Goal: Task Accomplishment & Management: Complete application form

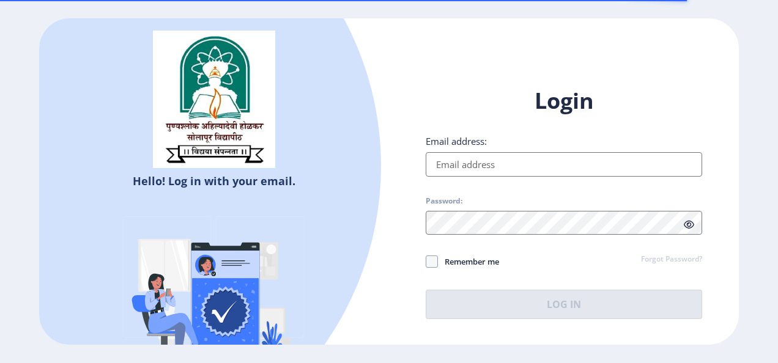
click at [480, 159] on input "Email address:" at bounding box center [564, 164] width 277 height 24
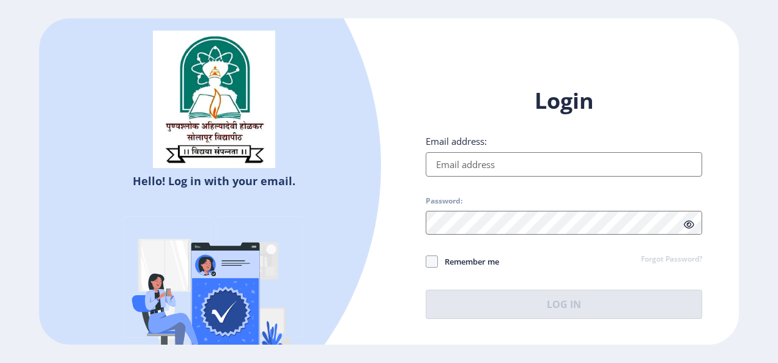
type input "karandess1212@gmail.com"
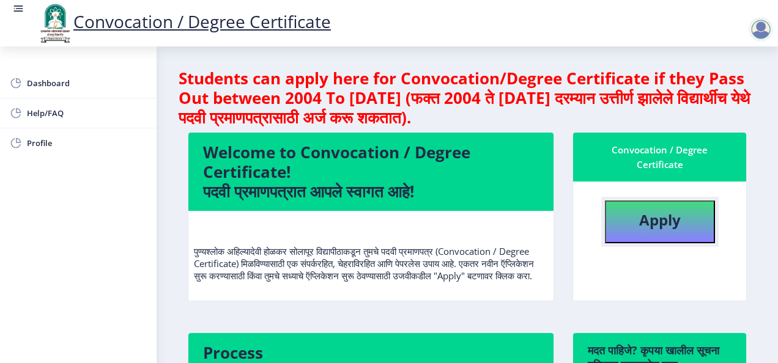
click at [660, 224] on b "Apply" at bounding box center [660, 220] width 42 height 20
select select
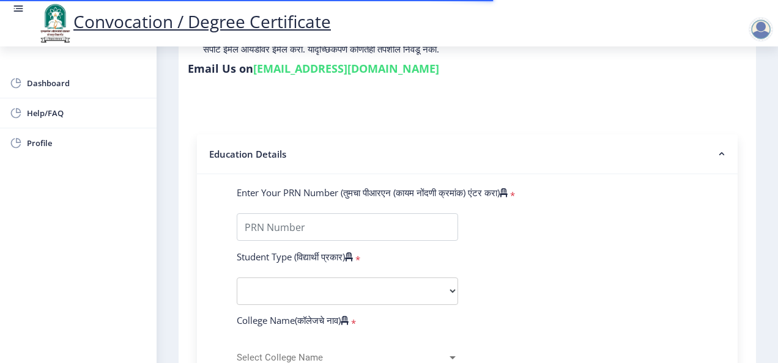
scroll to position [210, 0]
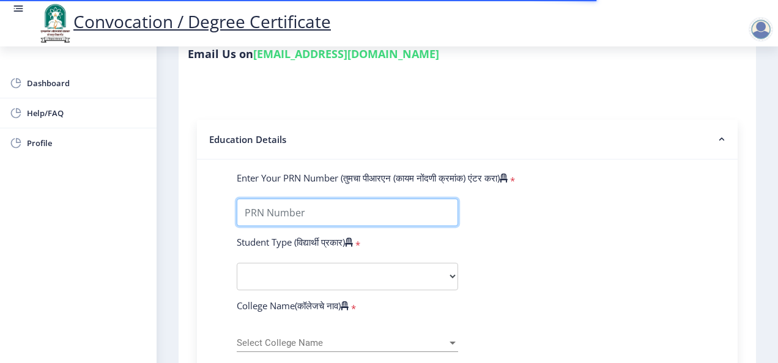
click at [357, 207] on input "Enter Your PRN Number (तुमचा पीआरएन (कायम नोंदणी क्रमांक) एंटर करा)" at bounding box center [347, 213] width 221 height 28
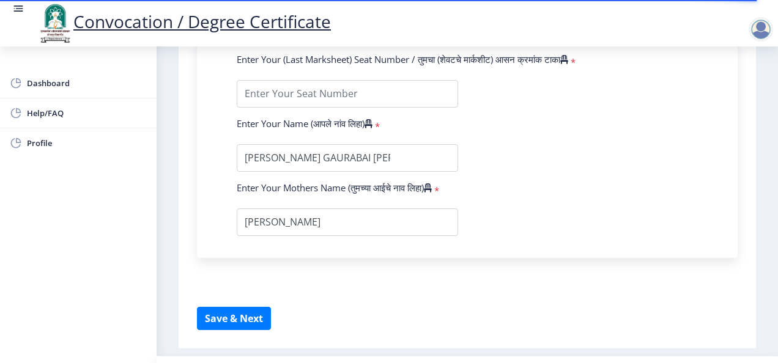
scroll to position [836, 0]
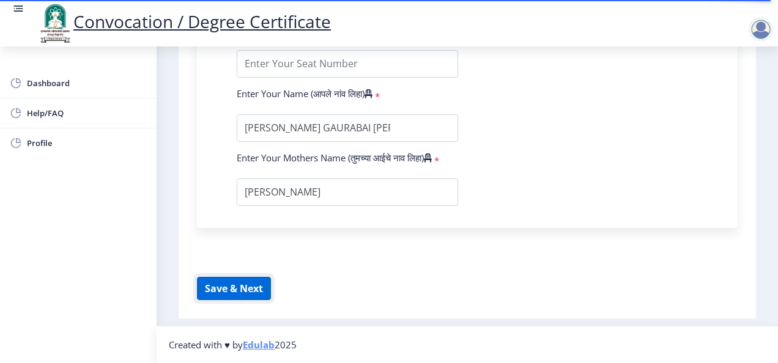
click at [237, 293] on button "Save & Next" at bounding box center [234, 288] width 74 height 23
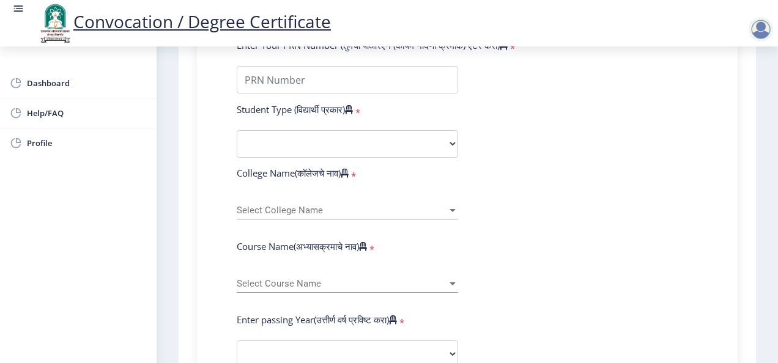
scroll to position [0, 0]
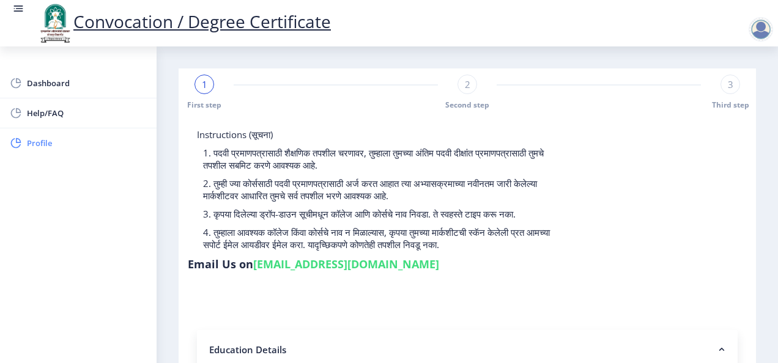
click at [29, 133] on link "Profile" at bounding box center [78, 142] width 157 height 29
select select
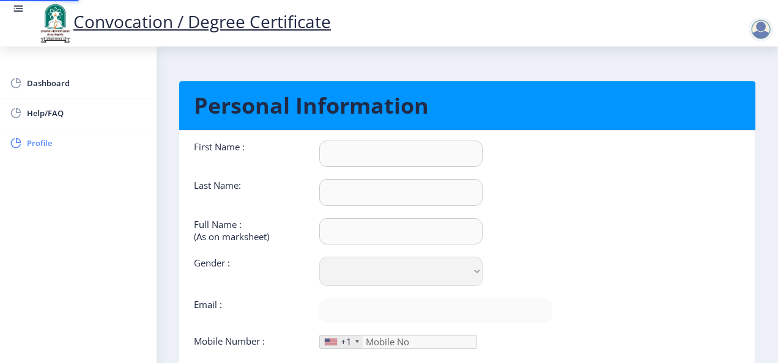
type input "GAURABAI"
type input "KARANDE"
type input "KARANDE GAURABAI SUHAS"
select select "Female"
type input "karandess1212@gmail.com"
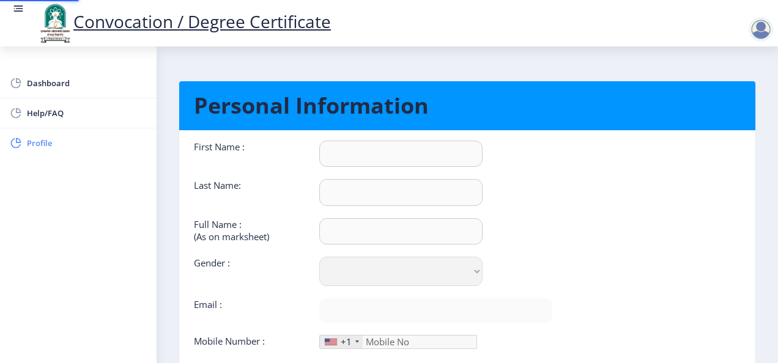
type input "8805596552"
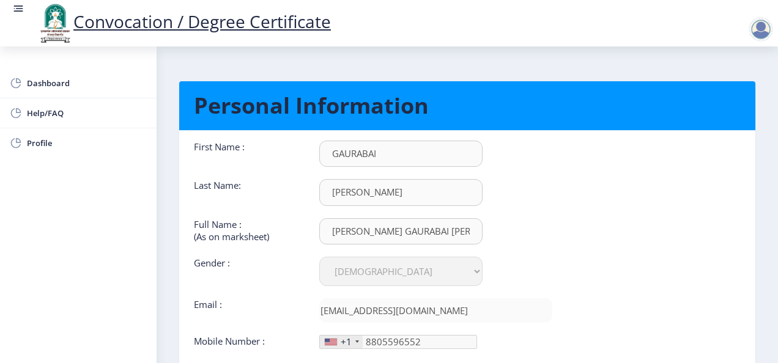
click at [12, 6] on nav "Convocation / Degree Certificate" at bounding box center [389, 23] width 778 height 47
click at [19, 9] on rect at bounding box center [19, 8] width 7 height 1
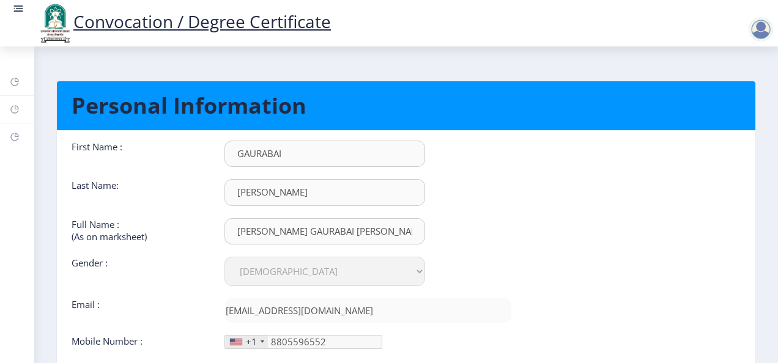
click at [762, 32] on div at bounding box center [761, 29] width 24 height 24
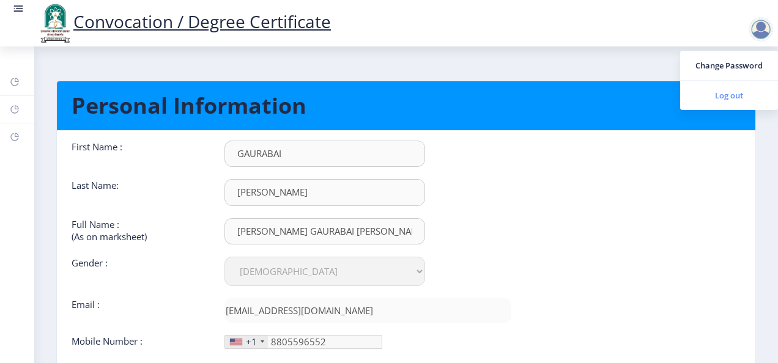
click at [728, 90] on span "Log out" at bounding box center [729, 95] width 78 height 15
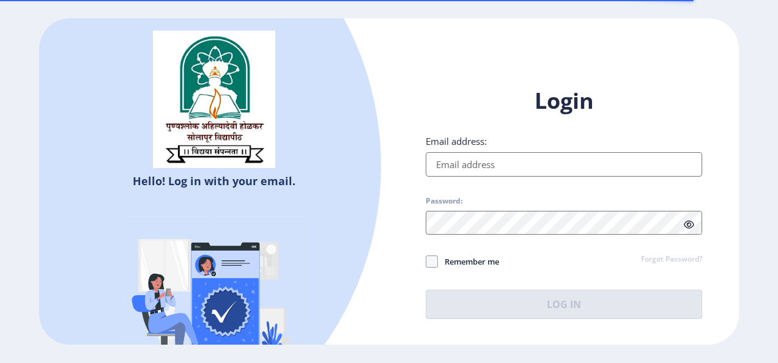
click at [558, 160] on input "Email address:" at bounding box center [564, 164] width 277 height 24
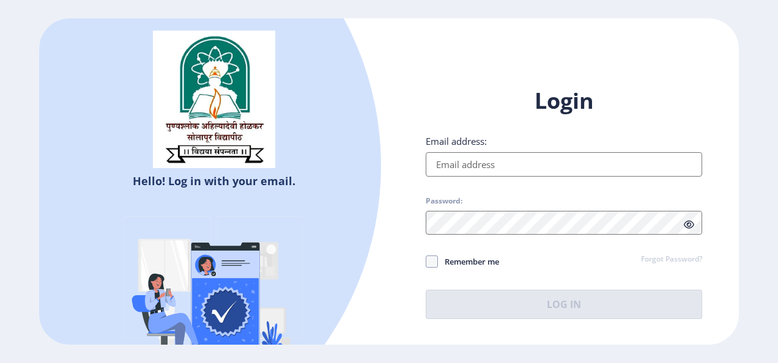
type input "surajkarande12@gmail.com"
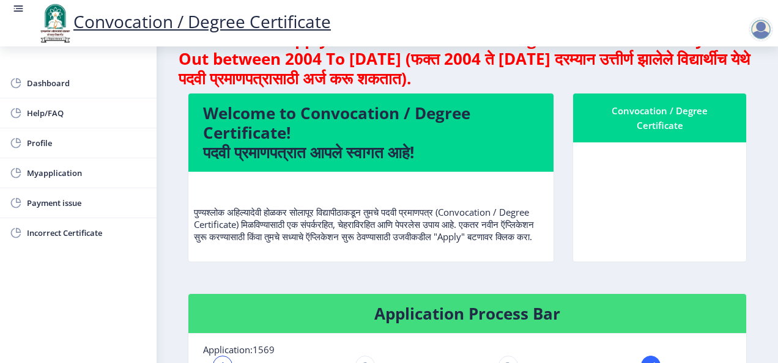
scroll to position [1, 0]
click at [66, 171] on span "Myapplication" at bounding box center [87, 173] width 120 height 15
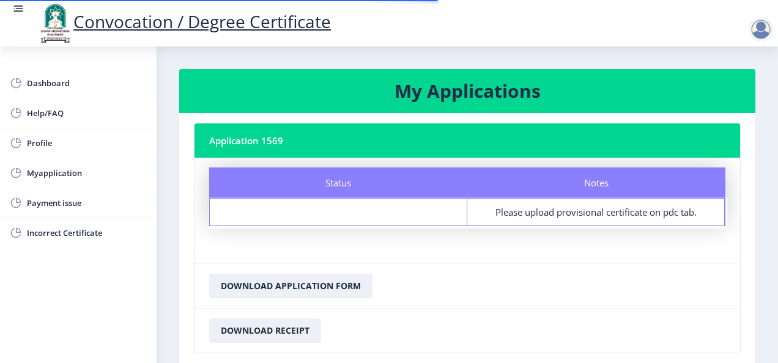
scroll to position [80, 0]
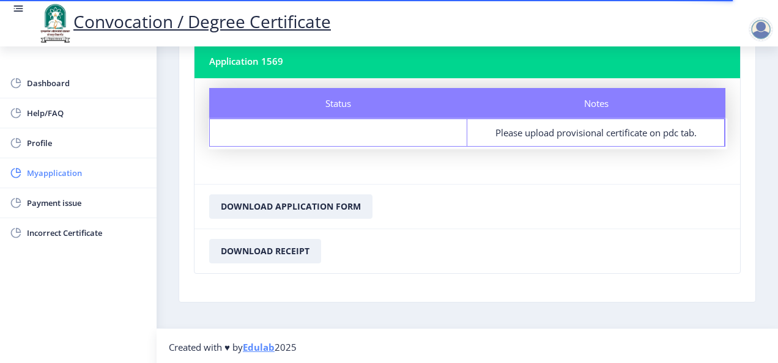
click at [83, 176] on span "Myapplication" at bounding box center [87, 173] width 120 height 15
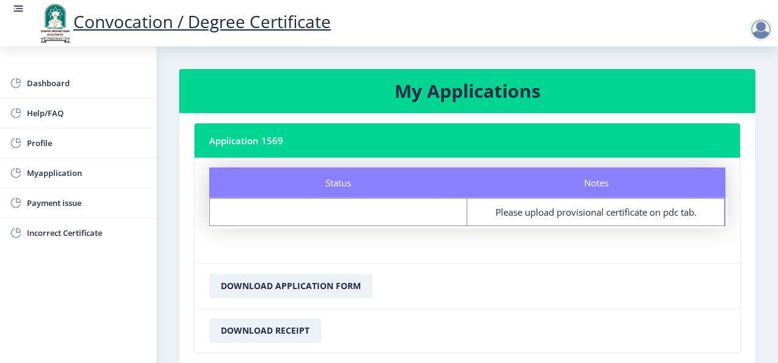
click at [757, 35] on div at bounding box center [761, 29] width 24 height 24
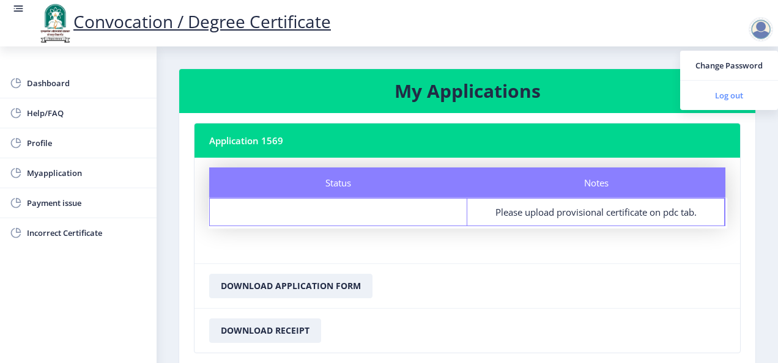
click at [724, 95] on span "Log out" at bounding box center [729, 95] width 78 height 15
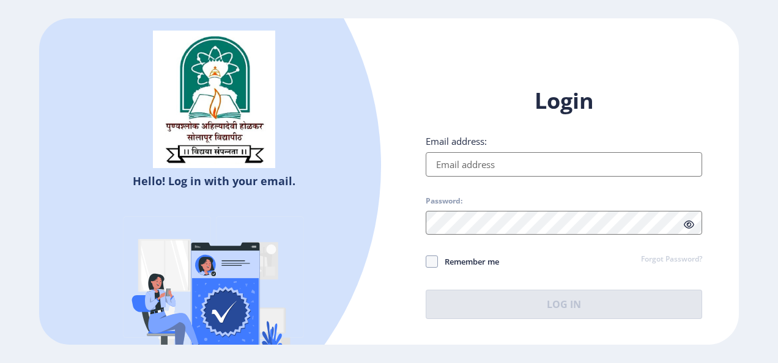
click at [564, 175] on input "Email address:" at bounding box center [564, 164] width 277 height 24
type input "karandess1212@gmail.com"
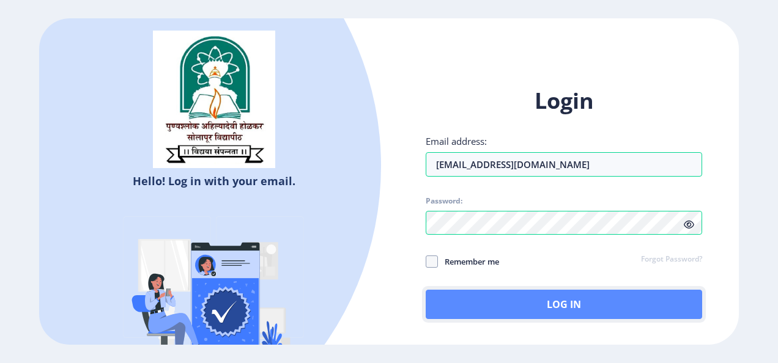
click at [609, 305] on button "Log In" at bounding box center [564, 304] width 277 height 29
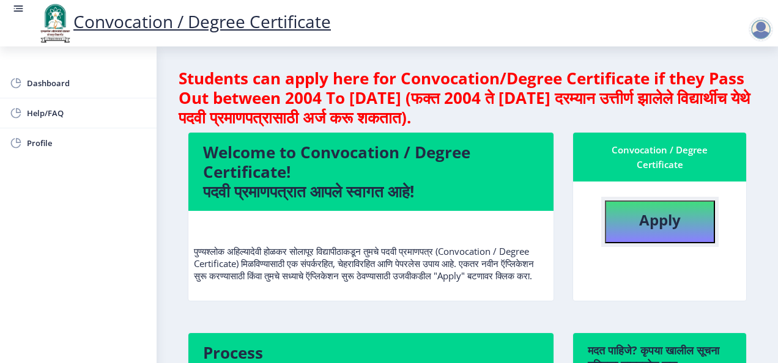
click at [665, 222] on b "Apply" at bounding box center [660, 220] width 42 height 20
select select
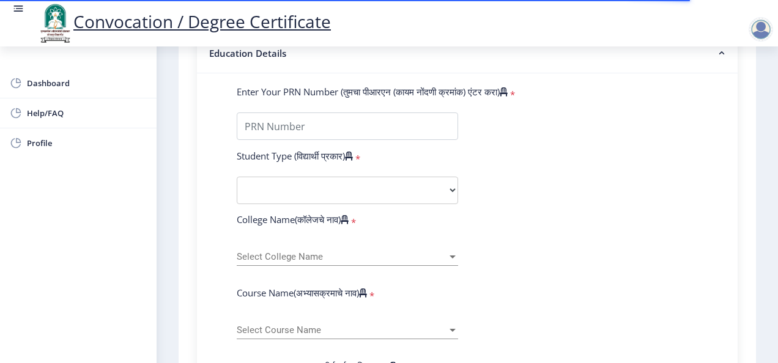
scroll to position [296, 0]
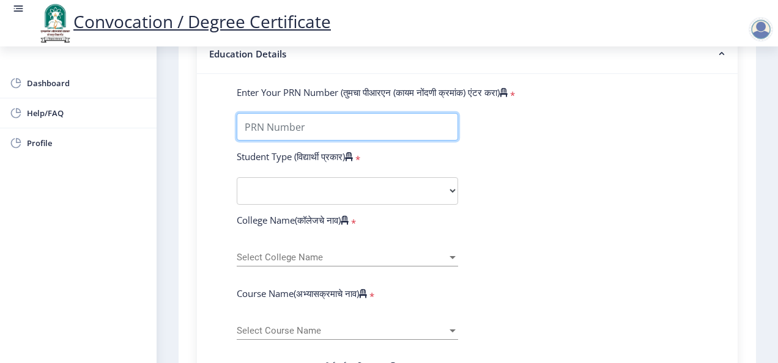
click at [314, 125] on input "Enter Your PRN Number (तुमचा पीआरएन (कायम नोंदणी क्रमांक) एंटर करा)" at bounding box center [347, 127] width 221 height 28
type input "0700008512"
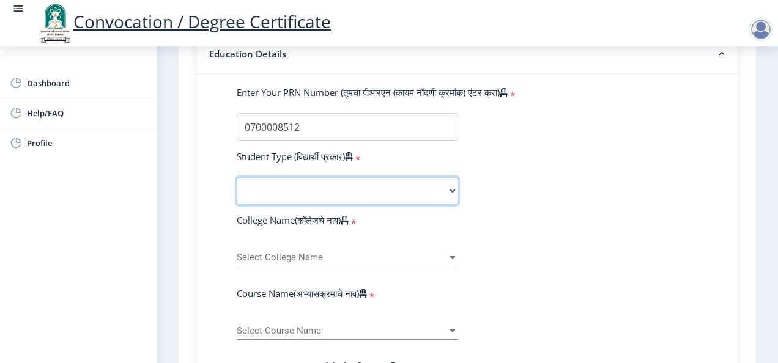
click at [322, 191] on select "Select Student Type Regular External" at bounding box center [347, 191] width 221 height 28
select select "Regular"
click at [237, 177] on select "Select Student Type Regular External" at bounding box center [347, 191] width 221 height 28
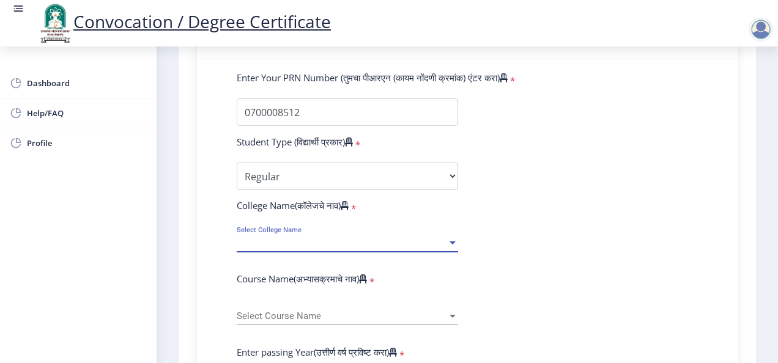
click at [372, 238] on span "Select College Name" at bounding box center [342, 243] width 210 height 10
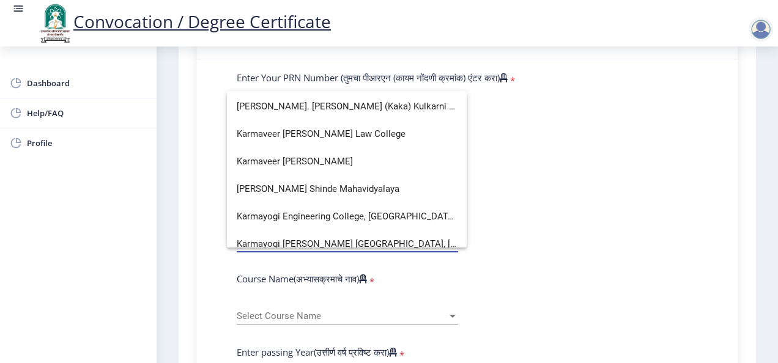
scroll to position [520, 0]
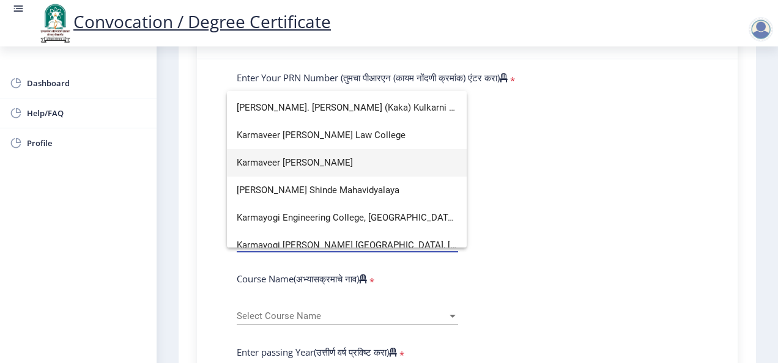
type input "K"
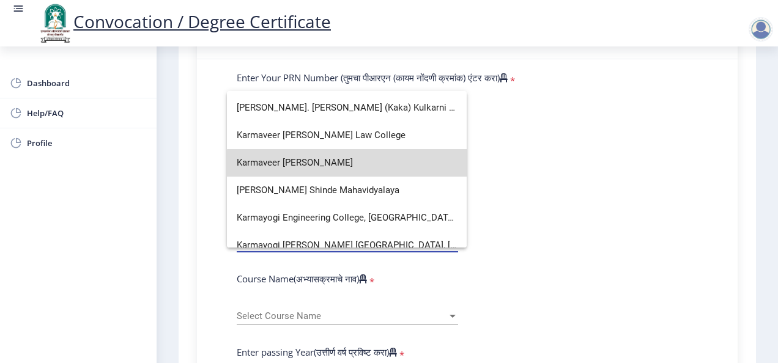
click at [373, 165] on span "Karmaveer Bhaurao Patil Mahavidyalaya" at bounding box center [347, 163] width 220 height 28
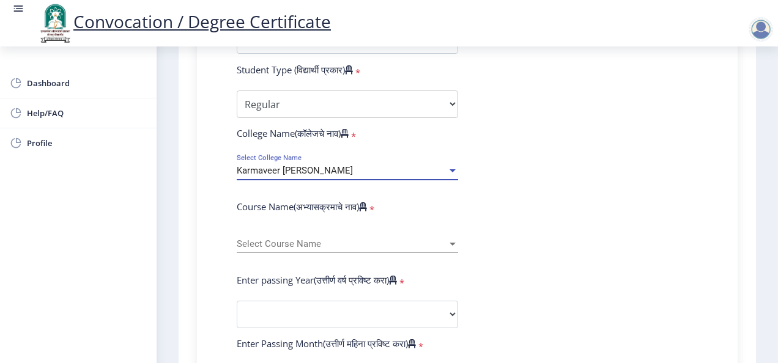
scroll to position [390, 0]
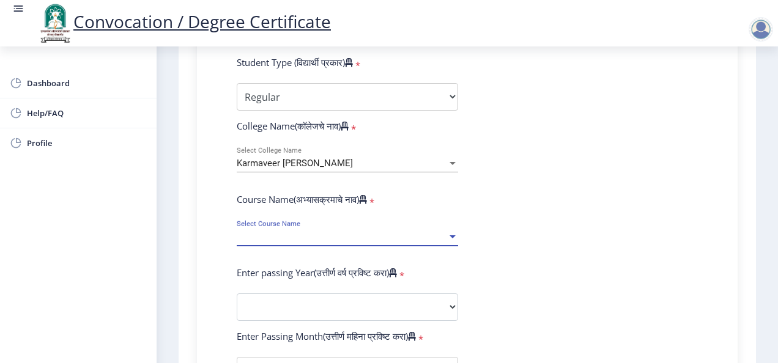
click at [360, 240] on span "Select Course Name" at bounding box center [342, 237] width 210 height 10
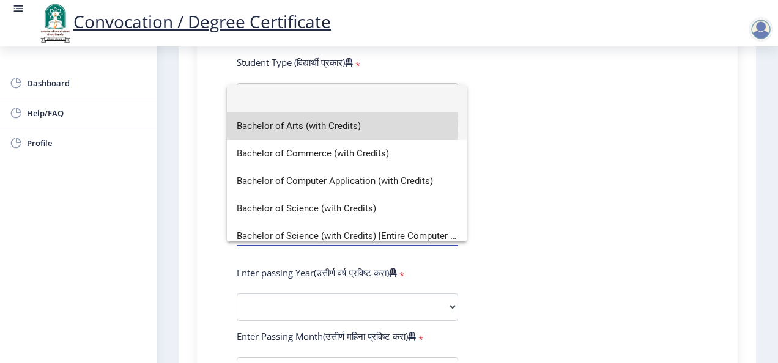
click at [302, 128] on span "Bachelor of Arts (with Credits)" at bounding box center [347, 127] width 220 height 28
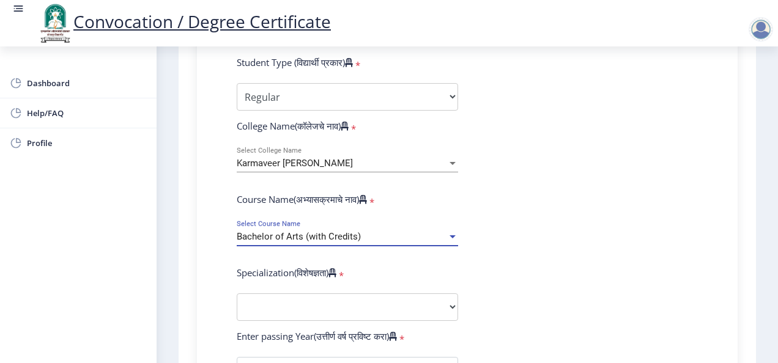
click at [420, 241] on div "Bachelor of Arts (with Credits)" at bounding box center [342, 237] width 210 height 10
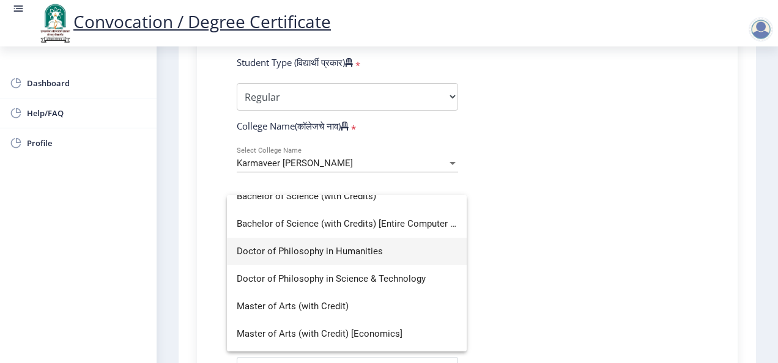
scroll to position [0, 0]
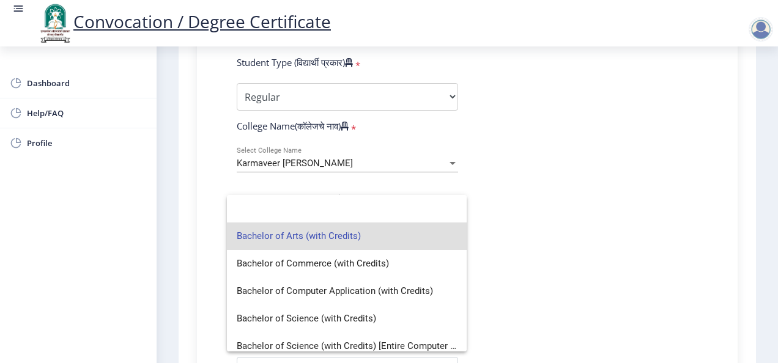
click at [578, 202] on div at bounding box center [389, 181] width 778 height 363
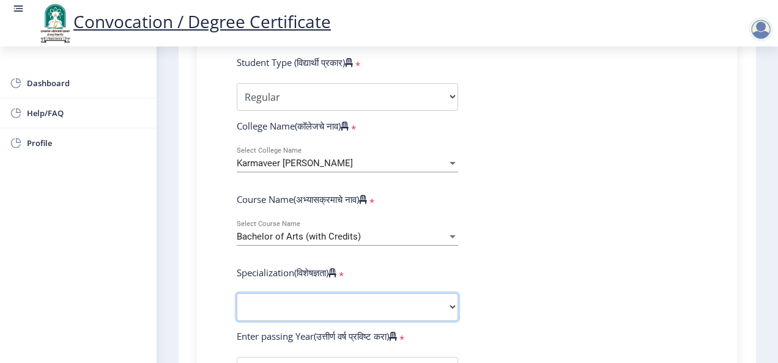
click at [360, 305] on select "Specialization English Geography Hindi Marathi Music Sanskrit Urdu Ancient Indi…" at bounding box center [347, 308] width 221 height 28
click at [352, 312] on select "Specialization English Geography Hindi Marathi Music Sanskrit Urdu Ancient Indi…" at bounding box center [347, 308] width 221 height 28
click at [601, 121] on form "Enter Your PRN Number (तुमचा पीआरएन (कायम नोंदणी क्रमांक) एंटर करा) * Student T…" at bounding box center [468, 348] width 480 height 712
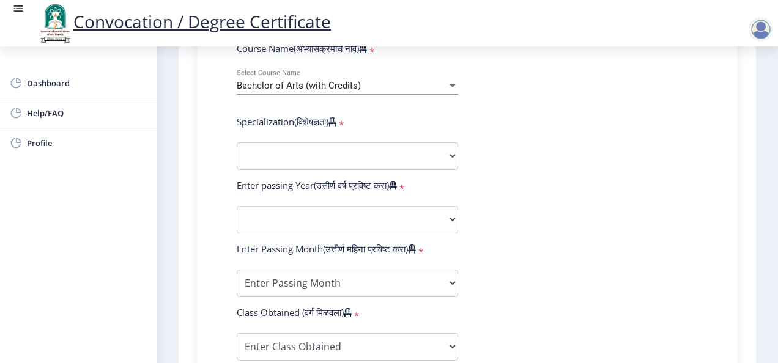
scroll to position [499, 0]
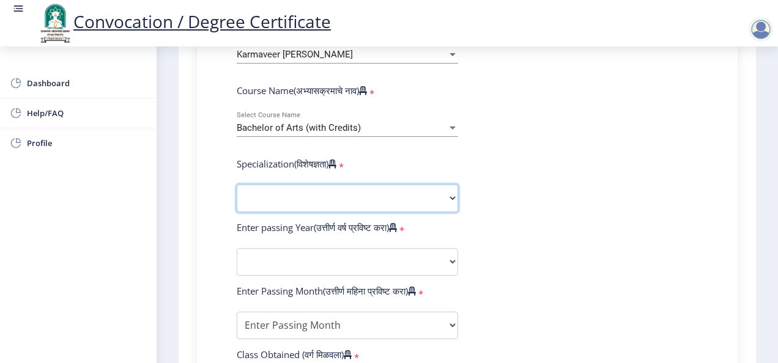
click at [432, 199] on select "Specialization English Geography Hindi Marathi Music Sanskrit Urdu Ancient Indi…" at bounding box center [347, 199] width 221 height 28
select select "English"
click at [237, 185] on select "Specialization English Geography Hindi Marathi Music Sanskrit Urdu Ancient Indi…" at bounding box center [347, 199] width 221 height 28
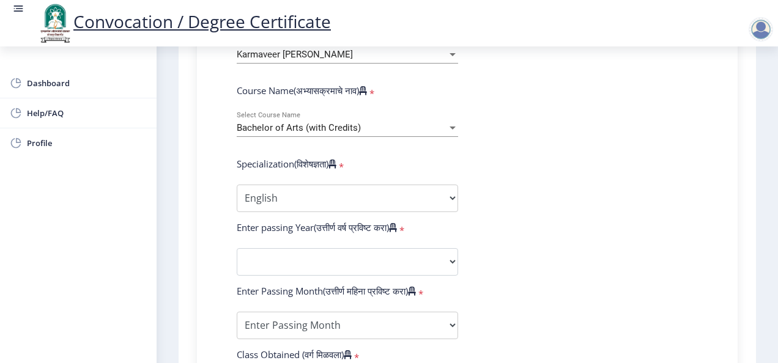
click at [452, 130] on div at bounding box center [452, 128] width 11 height 10
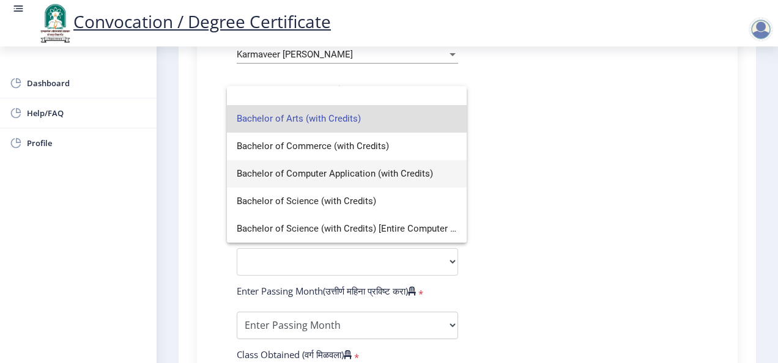
scroll to position [0, 0]
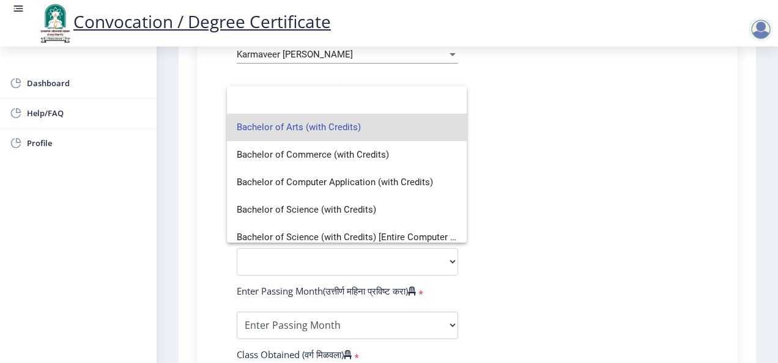
click at [583, 133] on div at bounding box center [389, 181] width 778 height 363
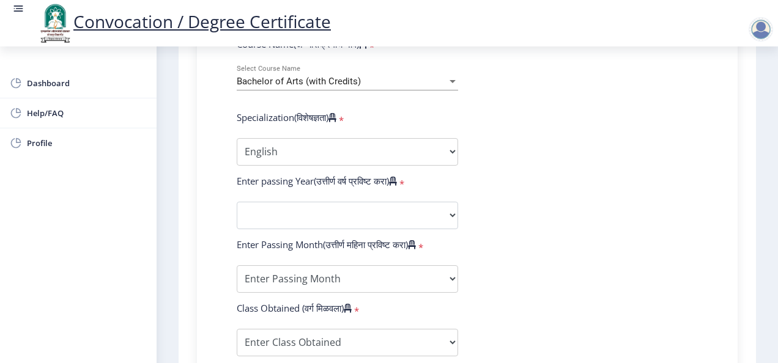
scroll to position [546, 0]
click at [300, 218] on select "2025 2024 2023 2022 2021 2020 2019 2018 2017 2016 2015 2014 2013 2012 2011 2010…" at bounding box center [347, 215] width 221 height 28
select select "2009"
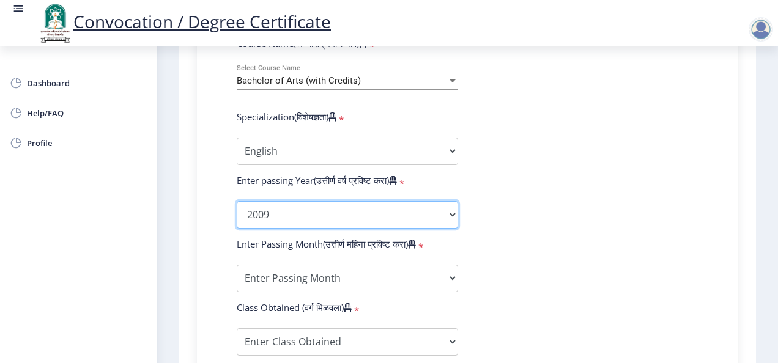
click at [237, 201] on select "2025 2024 2023 2022 2021 2020 2019 2018 2017 2016 2015 2014 2013 2012 2011 2010…" at bounding box center [347, 215] width 221 height 28
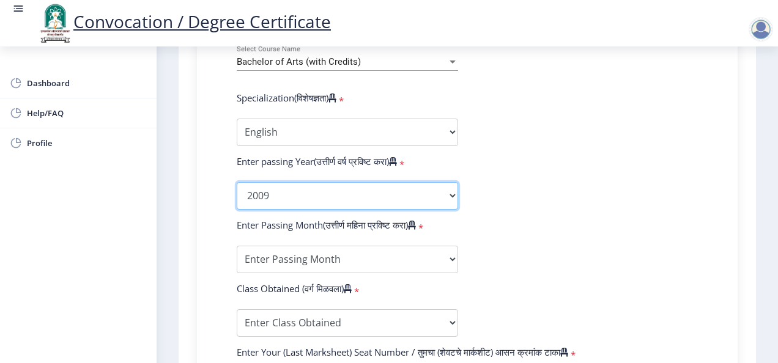
scroll to position [566, 0]
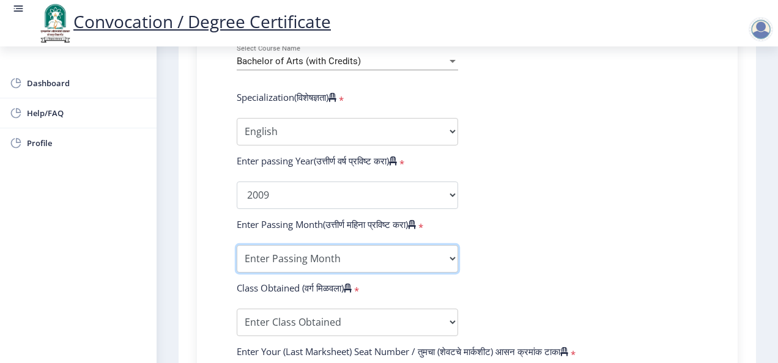
click at [371, 262] on select "Enter Passing Month March April May October November December" at bounding box center [347, 259] width 221 height 28
select select "May"
click at [237, 245] on select "Enter Passing Month March April May October November December" at bounding box center [347, 259] width 221 height 28
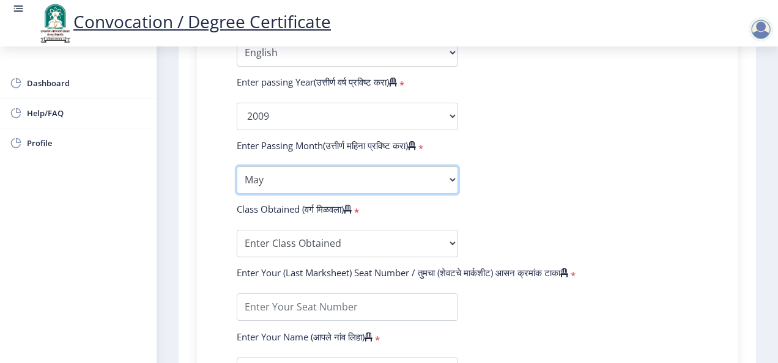
scroll to position [646, 0]
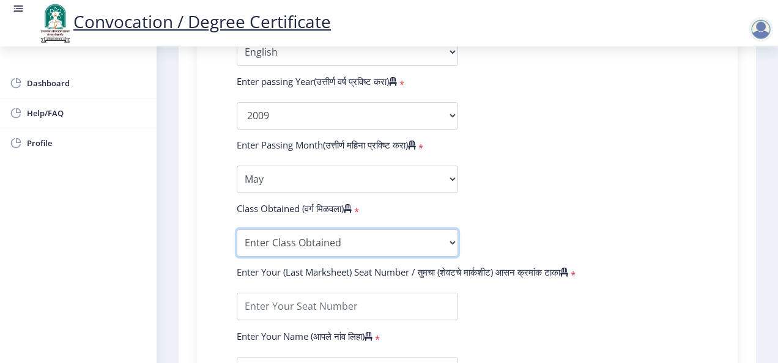
click at [354, 241] on select "Enter Class Obtained FIRST CLASS WITH DISTINCTION FIRST CLASS HIGHER SECOND CLA…" at bounding box center [347, 243] width 221 height 28
select select "SECOND CLASS"
click at [237, 229] on select "Enter Class Obtained FIRST CLASS WITH DISTINCTION FIRST CLASS HIGHER SECOND CLA…" at bounding box center [347, 243] width 221 height 28
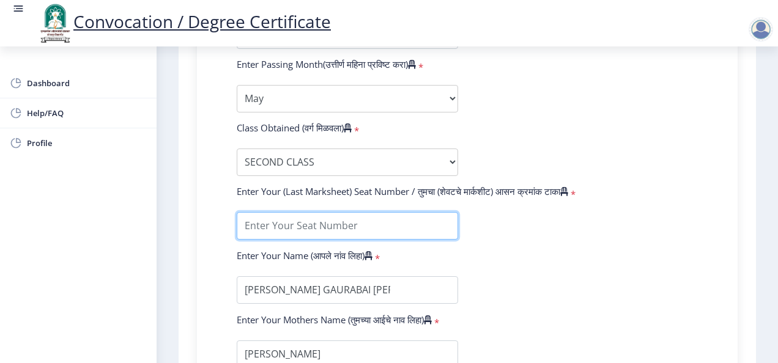
click at [310, 232] on input "textarea" at bounding box center [347, 226] width 221 height 28
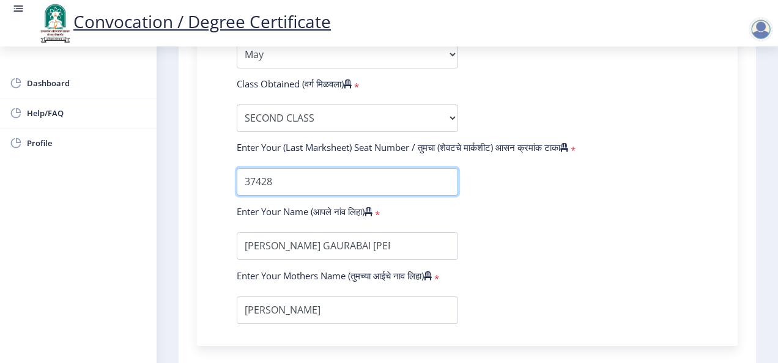
type input "37428"
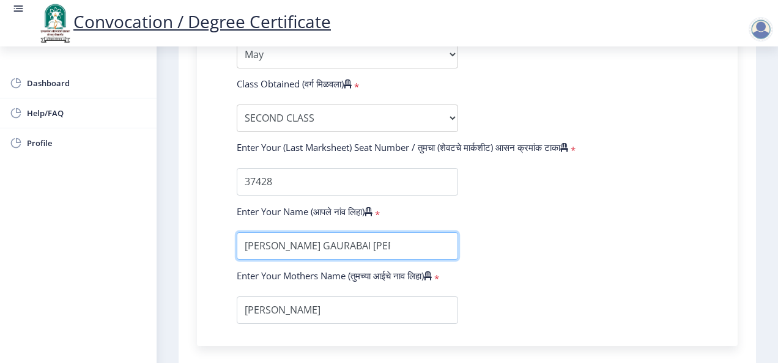
click at [303, 248] on input "textarea" at bounding box center [347, 247] width 221 height 28
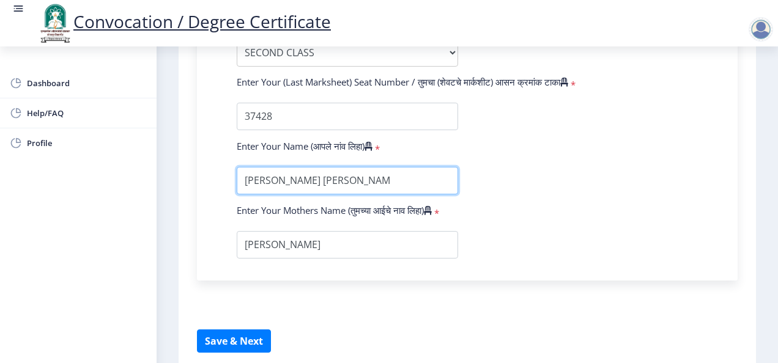
scroll to position [850, 0]
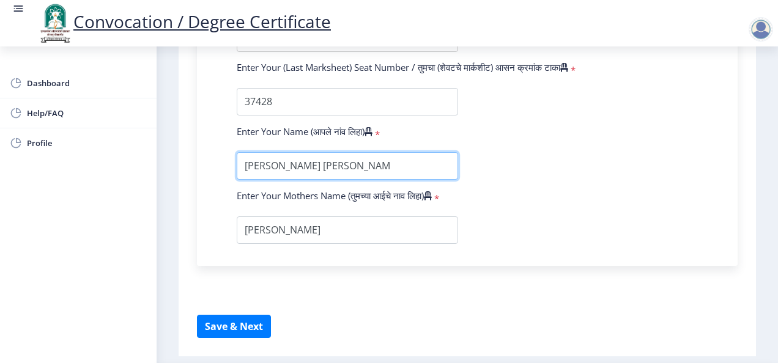
type input "KARANDE GOURABAI SUHAS"
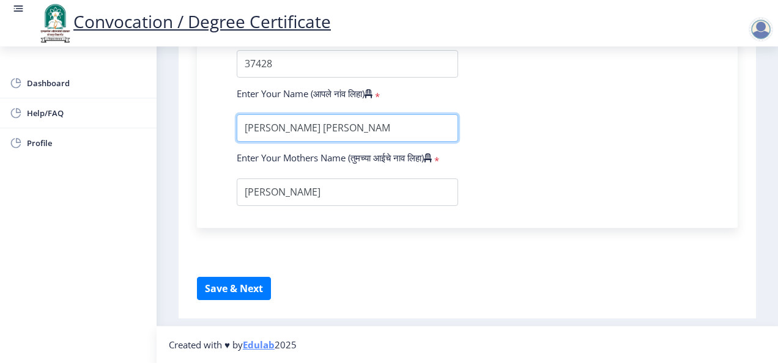
scroll to position [899, 0]
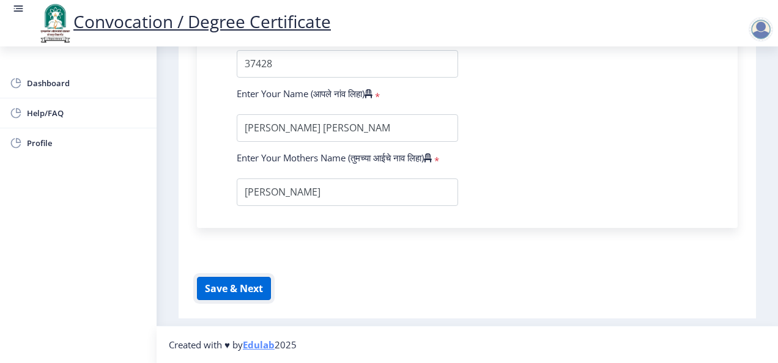
click at [250, 281] on button "Save & Next" at bounding box center [234, 288] width 74 height 23
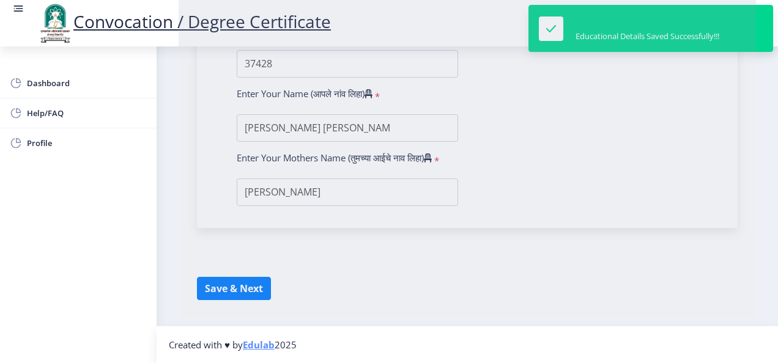
select select
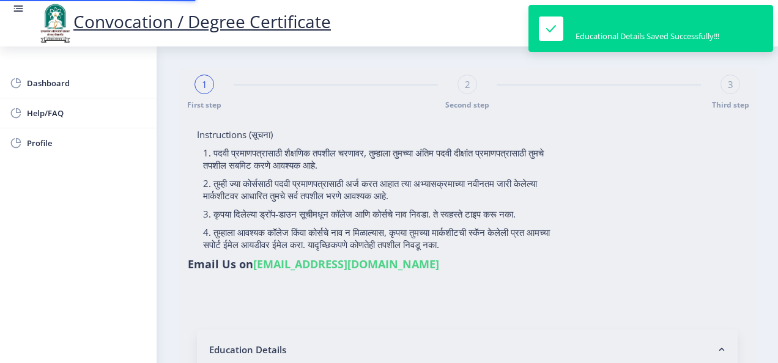
type input "0700008512"
select select "Regular"
select select "2009"
select select "May"
select select "SECOND CLASS"
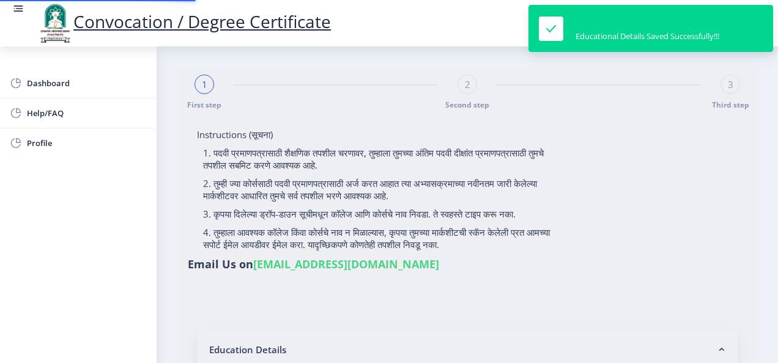
type input "37428"
type input "KARANDE GOURABAI SUHAS"
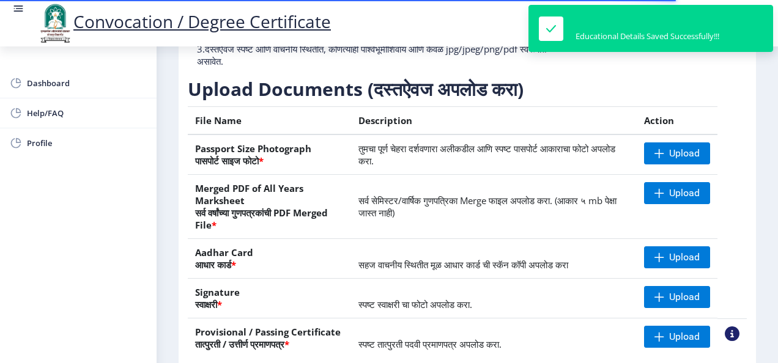
scroll to position [176, 0]
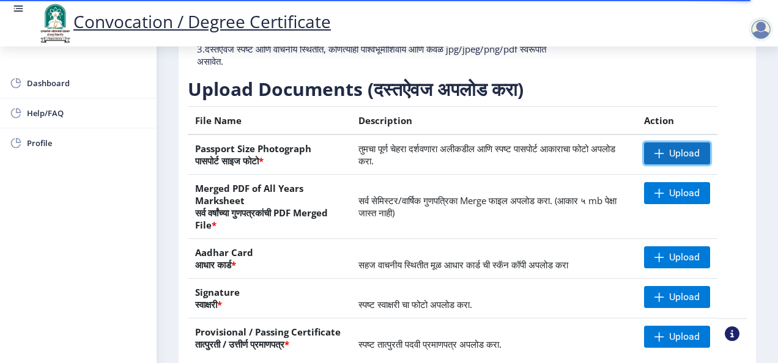
click at [672, 160] on span "Upload" at bounding box center [684, 153] width 31 height 12
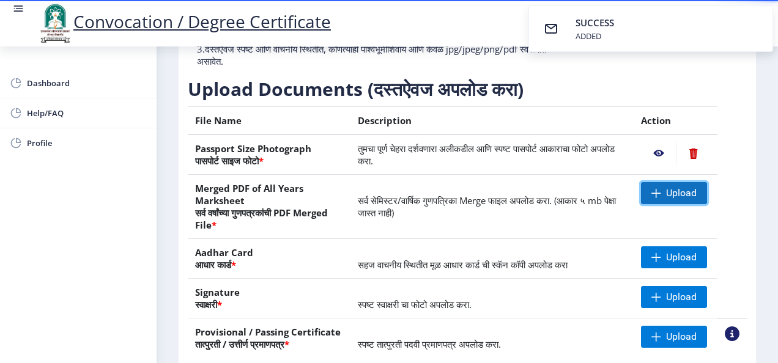
click at [676, 199] on span "Upload" at bounding box center [681, 193] width 31 height 12
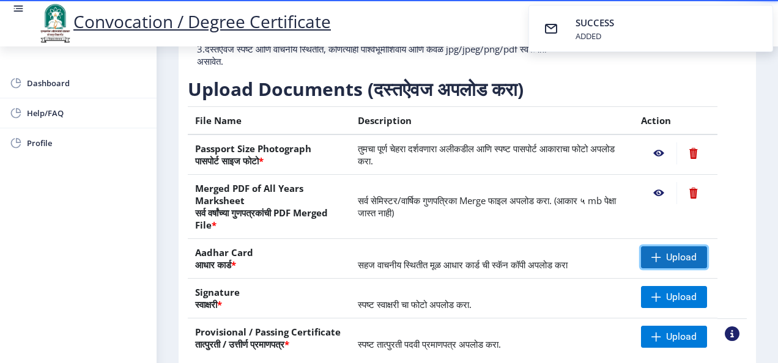
click at [686, 264] on span "Upload" at bounding box center [681, 257] width 31 height 12
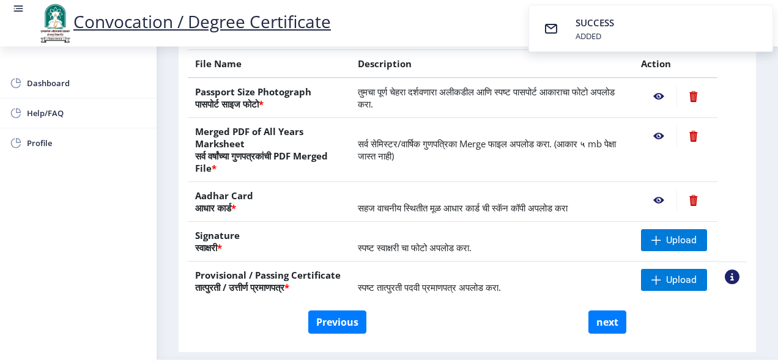
scroll to position [242, 0]
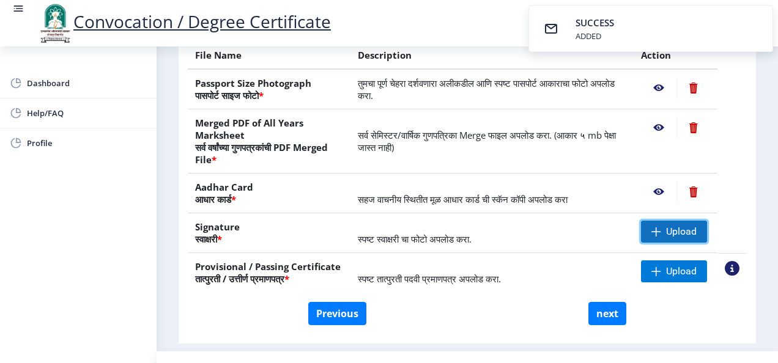
click at [682, 238] on span "Upload" at bounding box center [681, 232] width 31 height 12
click at [652, 237] on span at bounding box center [657, 232] width 10 height 10
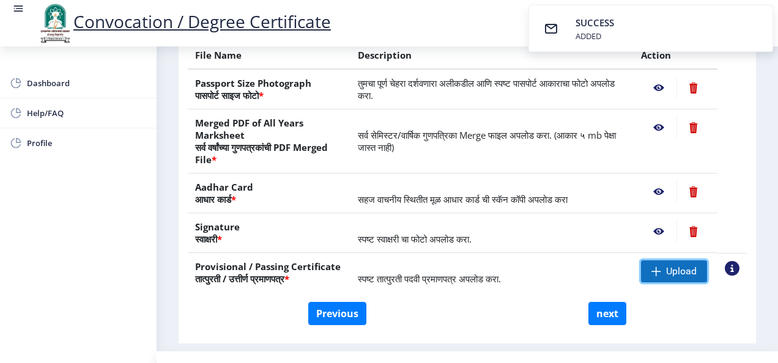
click at [688, 283] on span "Upload" at bounding box center [674, 272] width 66 height 22
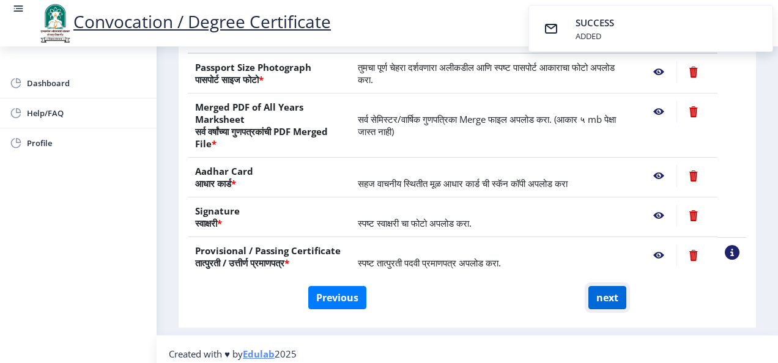
click at [604, 303] on button "next" at bounding box center [608, 297] width 38 height 23
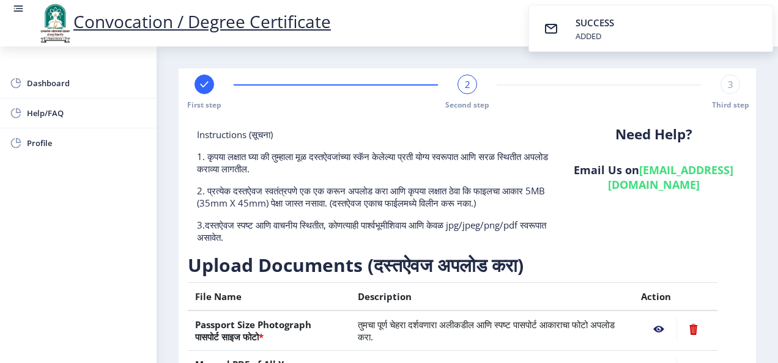
select select
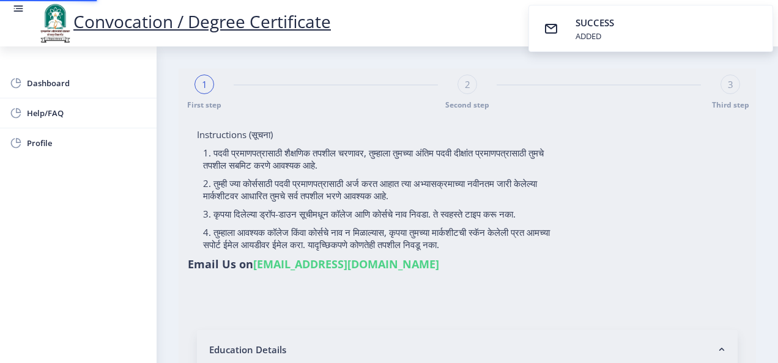
select select
type input "0700008512"
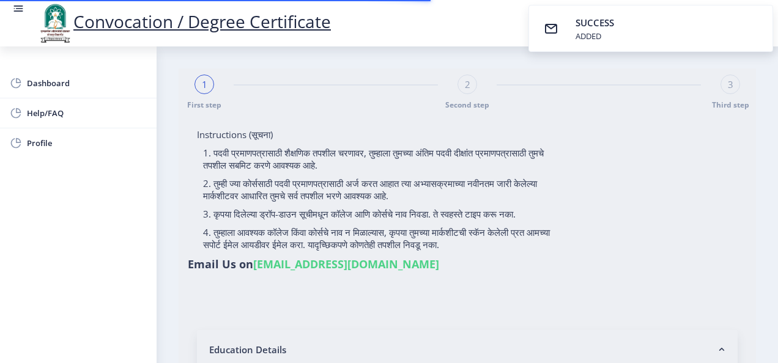
select select "Regular"
select select "2009"
select select "May"
select select "SECOND CLASS"
type input "37428"
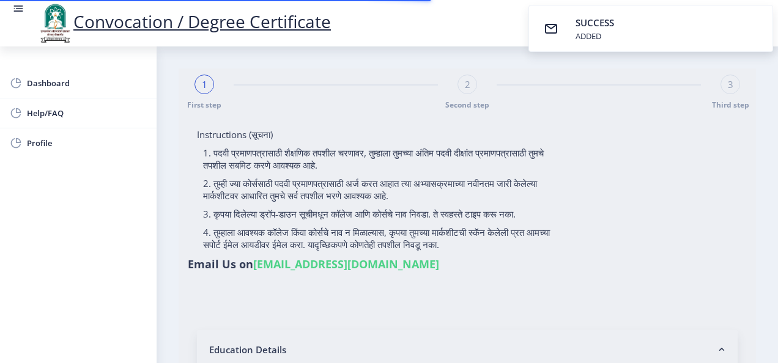
type input "KARANDE GOURABAI SUHAS"
select select "English"
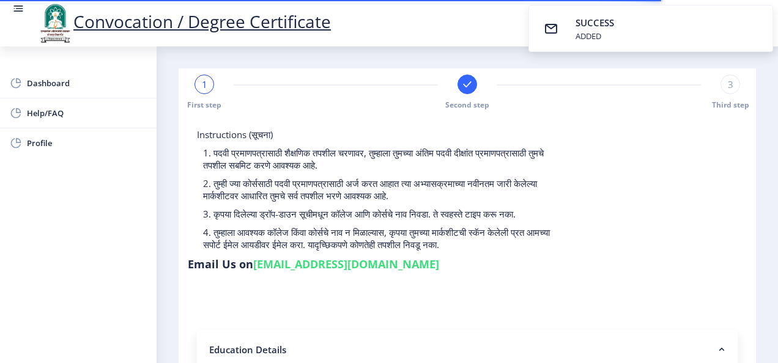
select select
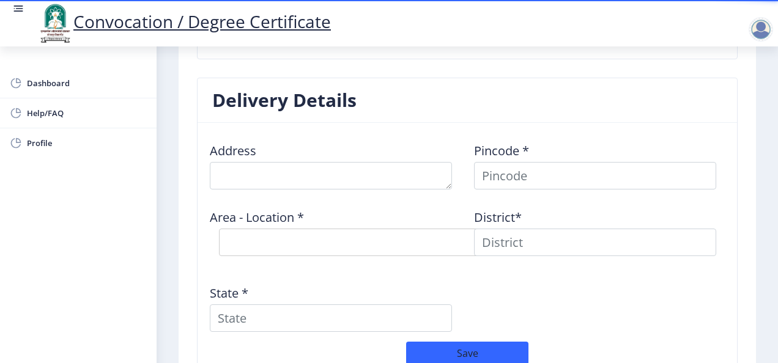
scroll to position [946, 0]
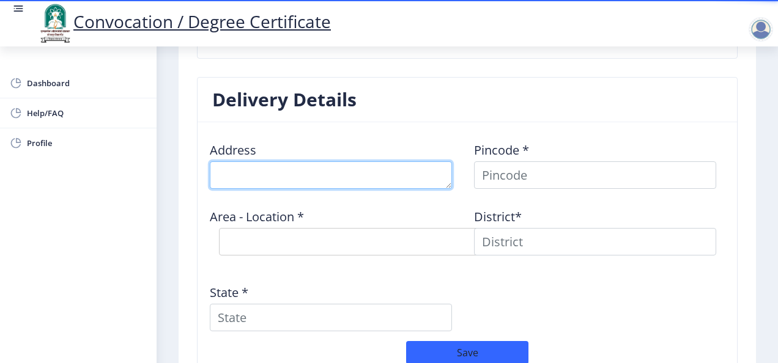
click at [308, 171] on textarea at bounding box center [331, 176] width 242 height 28
type textarea "AP SASURE TAL BARSHI DIST SOLAPUR"
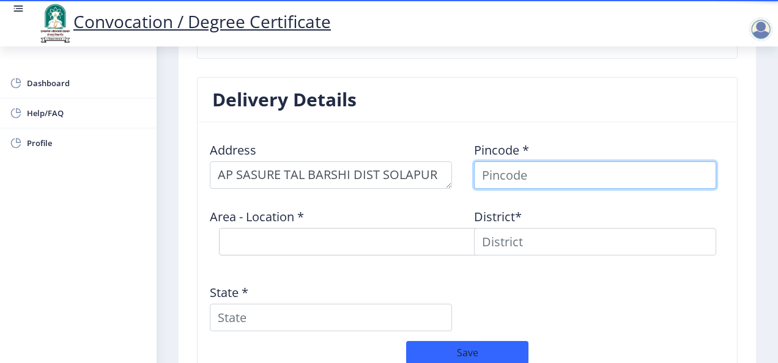
type input "413402"
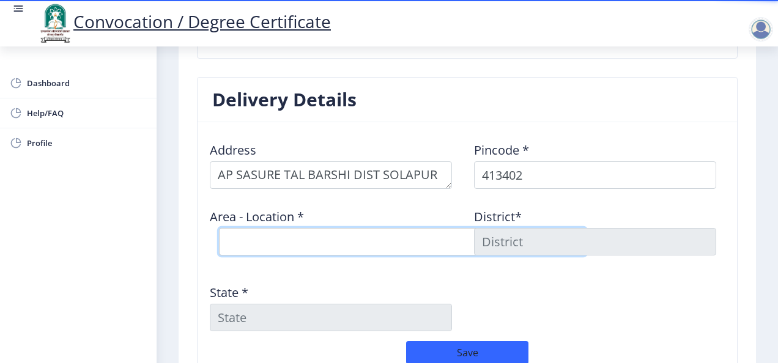
click at [339, 237] on select "Select Area Location Dhamangaon B.O Raleras B.O Sarole B.O Sasure B.O Vairag S.O" at bounding box center [402, 242] width 367 height 28
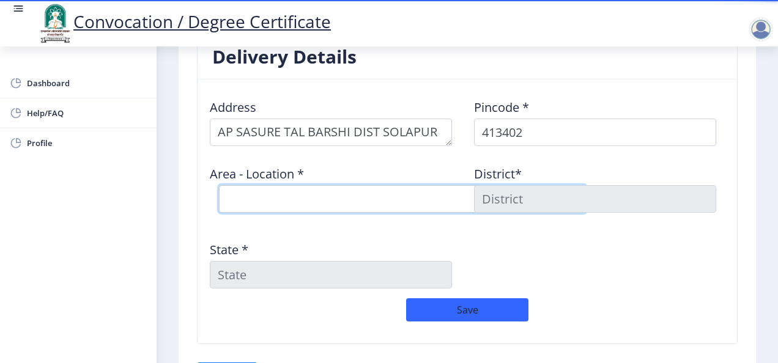
scroll to position [988, 0]
click at [333, 190] on select "Select Area Location Dhamangaon B.O Raleras B.O Sarole B.O Sasure B.O Vairag S.O" at bounding box center [402, 200] width 367 height 28
select select "4: Object"
click at [219, 186] on select "Select Area Location Dhamangaon B.O Raleras B.O Sarole B.O Sasure B.O Vairag S.O" at bounding box center [402, 200] width 367 height 28
type input "SOLAPUR"
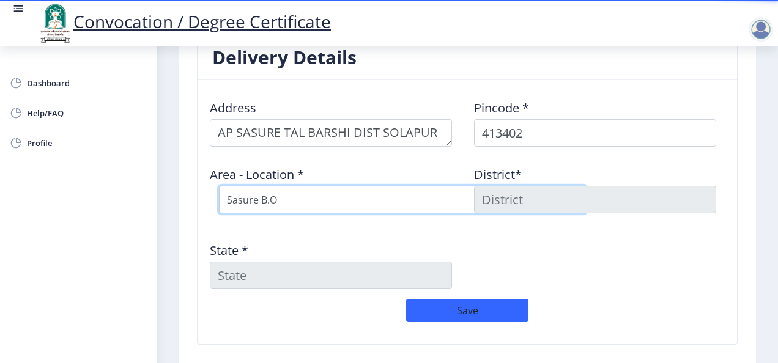
type input "Maharashtra"
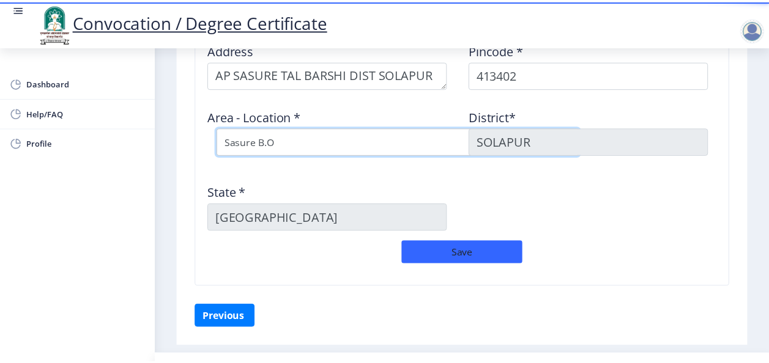
scroll to position [1047, 0]
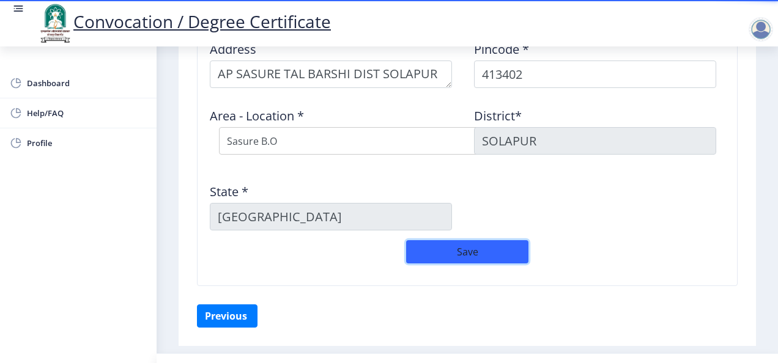
click at [437, 248] on button "Save" at bounding box center [467, 251] width 122 height 23
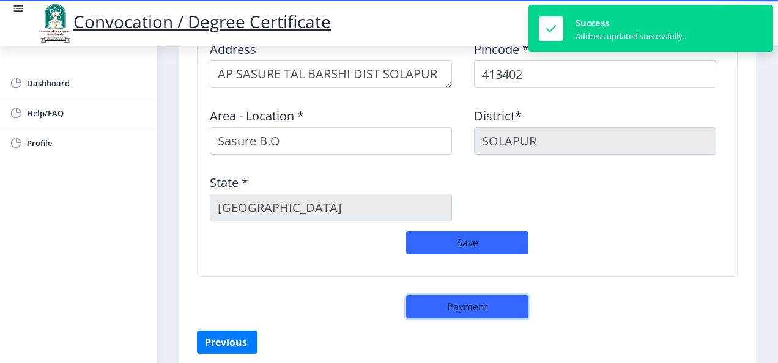
click at [477, 297] on button "Payment" at bounding box center [467, 307] width 122 height 23
select select "sealed"
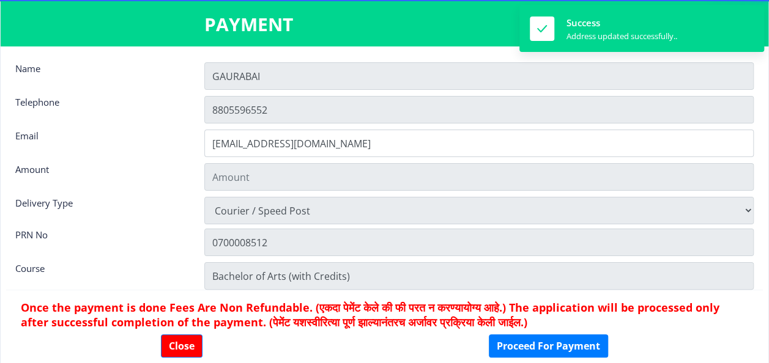
type input "1885"
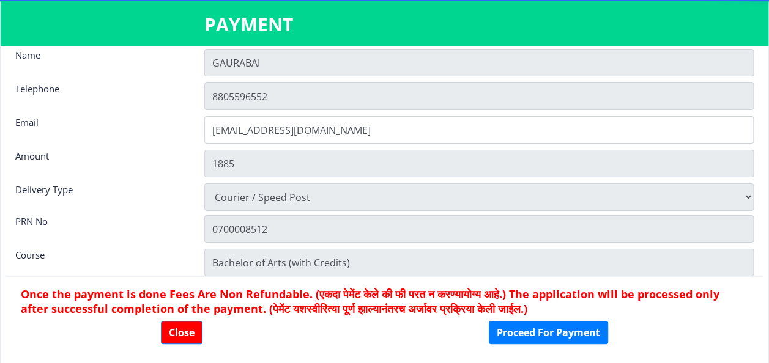
scroll to position [16, 0]
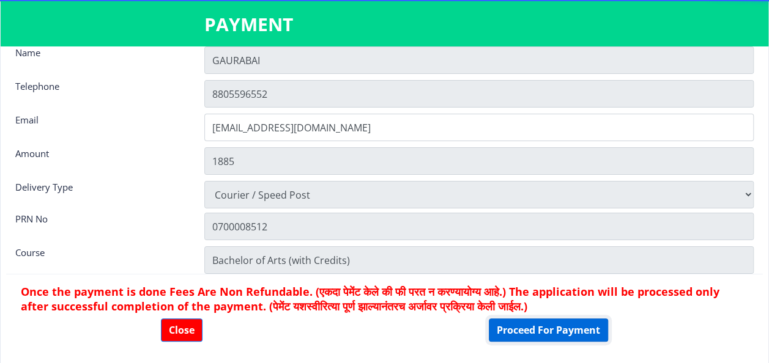
click at [563, 337] on button "Proceed For Payment" at bounding box center [548, 330] width 119 height 23
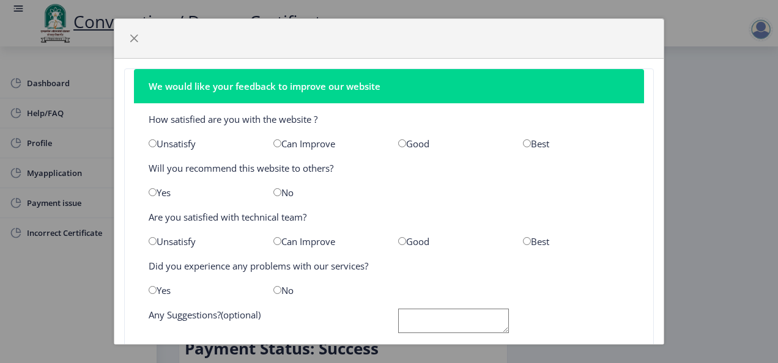
click at [523, 144] on input "radio" at bounding box center [527, 144] width 8 height 8
radio input "true"
click at [279, 188] on div "No" at bounding box center [326, 193] width 125 height 12
click at [278, 191] on input "radio" at bounding box center [277, 192] width 8 height 8
radio input "true"
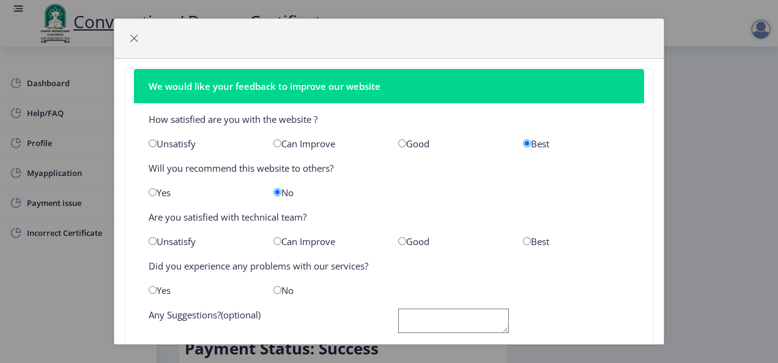
click at [399, 240] on input "radio" at bounding box center [402, 241] width 8 height 8
radio input "true"
click at [277, 288] on input "radio" at bounding box center [277, 290] width 8 height 8
radio input "true"
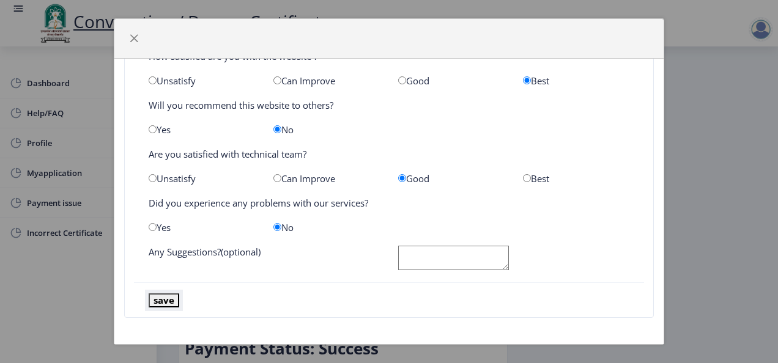
click at [171, 297] on button "save" at bounding box center [164, 301] width 31 height 14
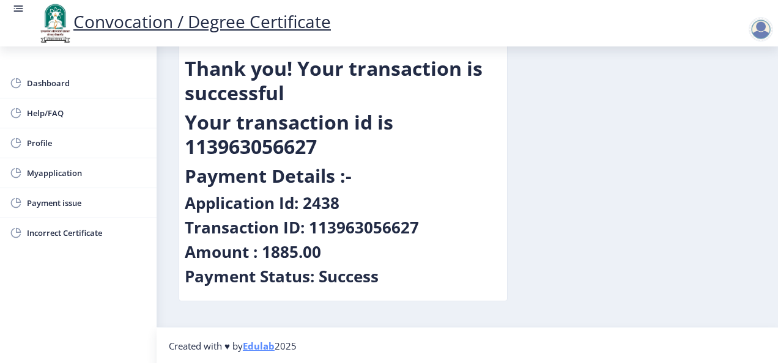
scroll to position [71, 0]
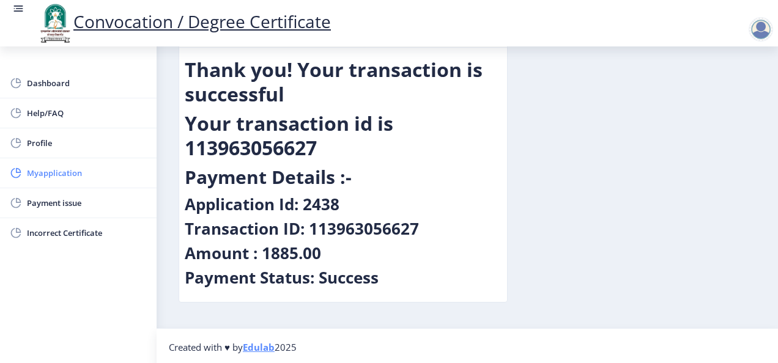
click at [64, 177] on span "Myapplication" at bounding box center [87, 173] width 120 height 15
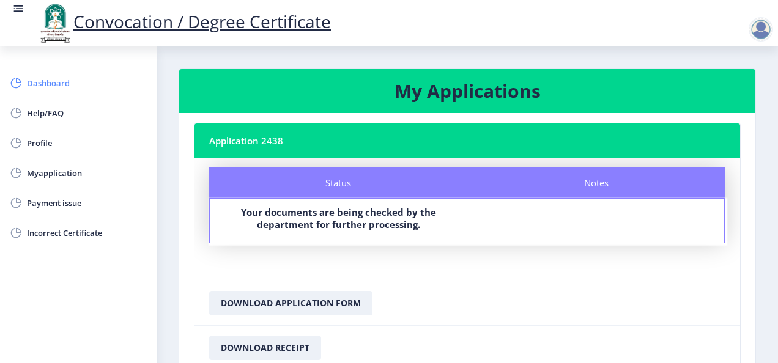
click at [43, 78] on span "Dashboard" at bounding box center [87, 83] width 120 height 15
